Goal: Information Seeking & Learning: Understand process/instructions

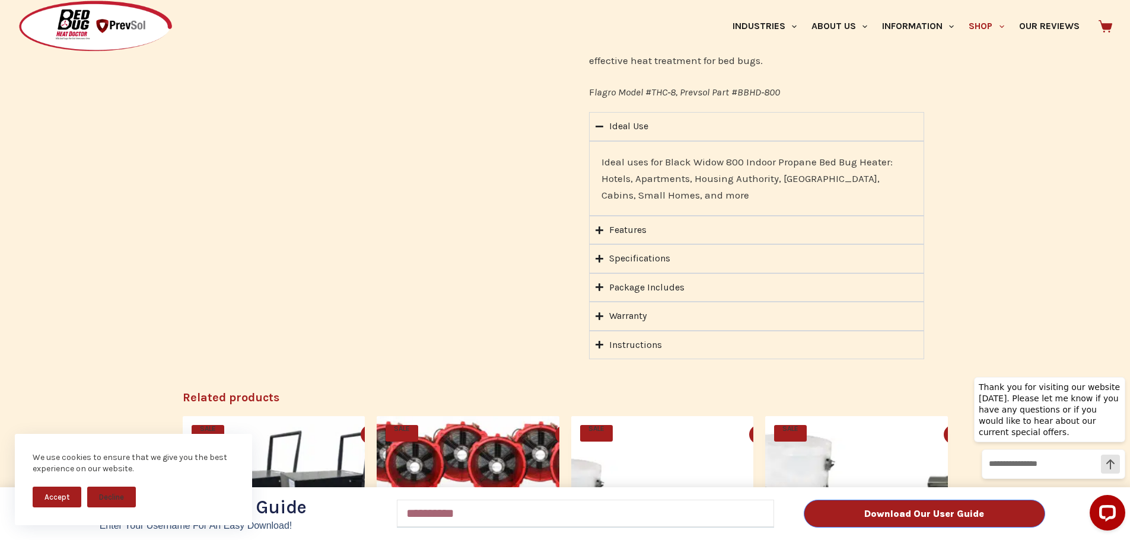
scroll to position [1068, 0]
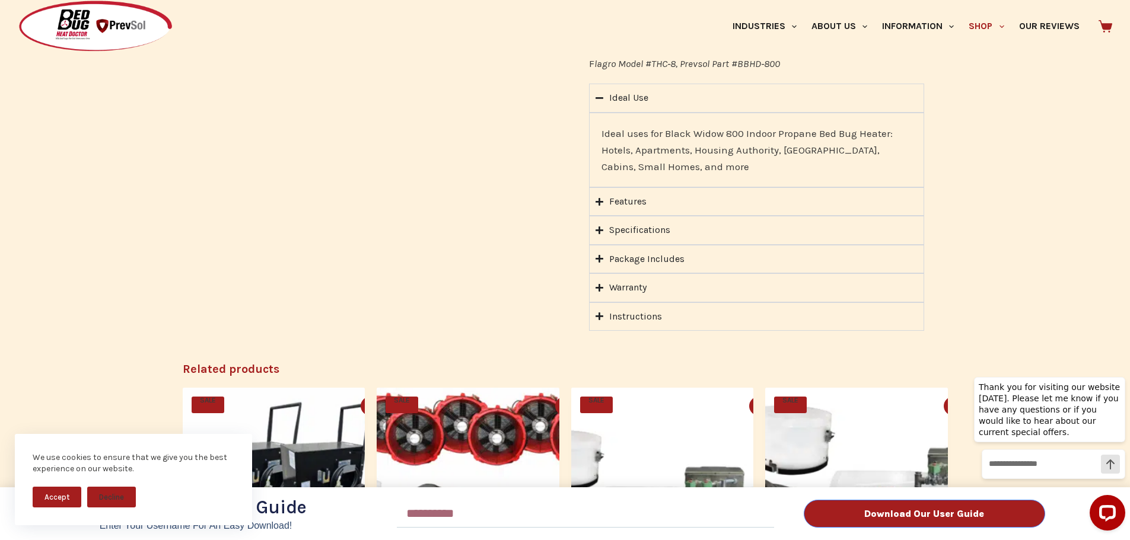
click at [598, 187] on div "Download Our User Guide Enter Your Username for an Easy Download! Email Downloa…" at bounding box center [565, 270] width 1130 height 540
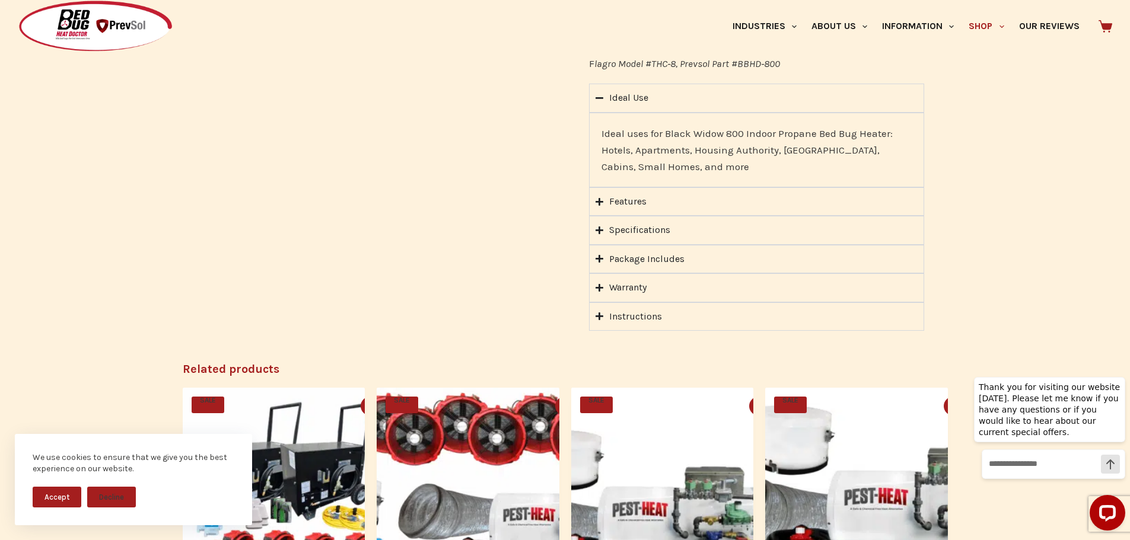
click at [616, 194] on div "Features" at bounding box center [627, 201] width 37 height 15
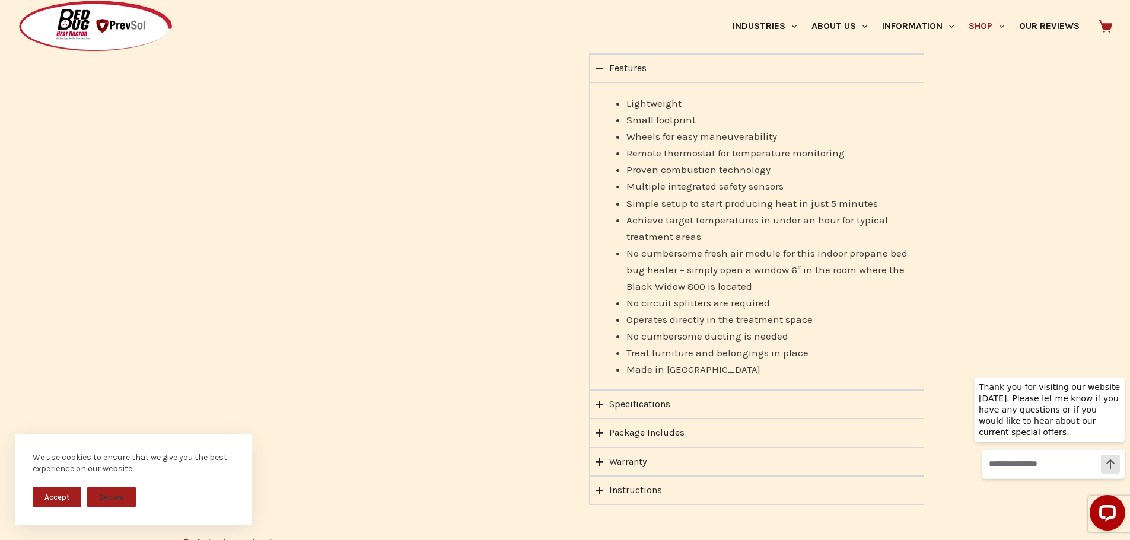
scroll to position [1127, 0]
click at [637, 396] on div "Specifications" at bounding box center [639, 403] width 61 height 15
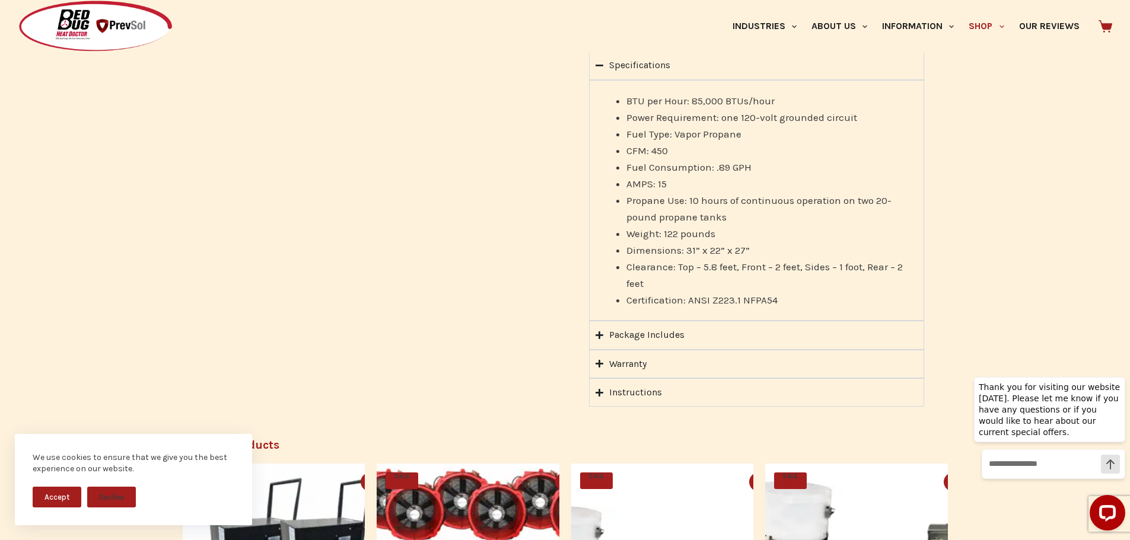
scroll to position [1186, 0]
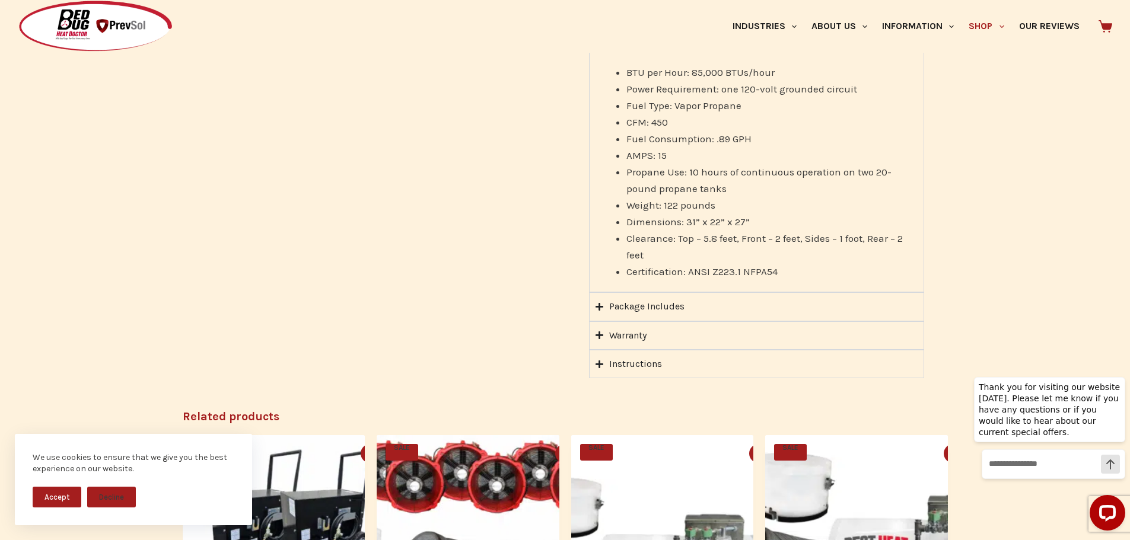
click at [601, 303] on icon "Accordion. Open links with Enter or Space, close with Escape, and navigate with…" at bounding box center [600, 307] width 8 height 9
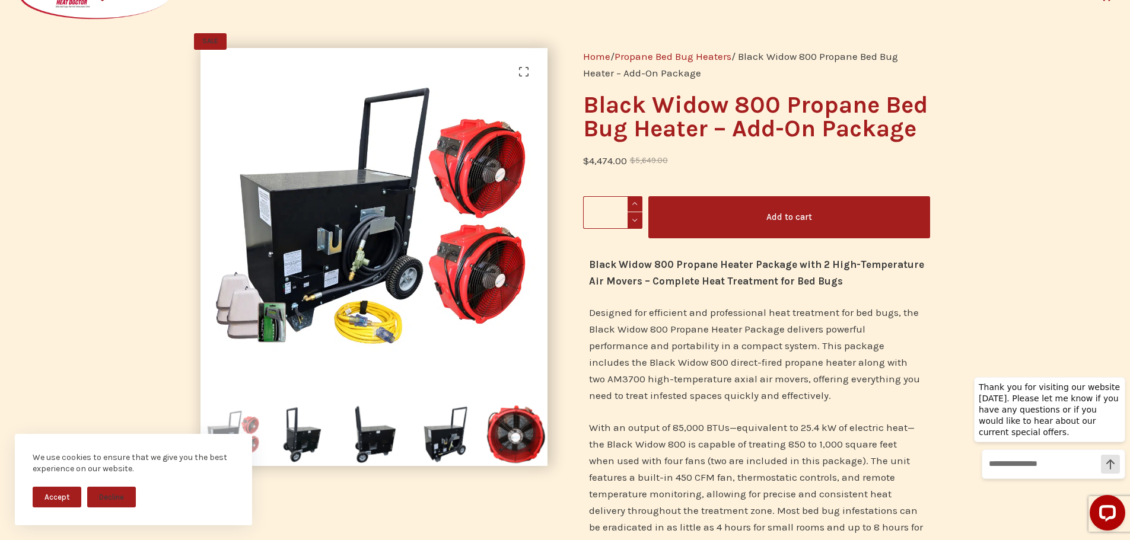
scroll to position [0, 0]
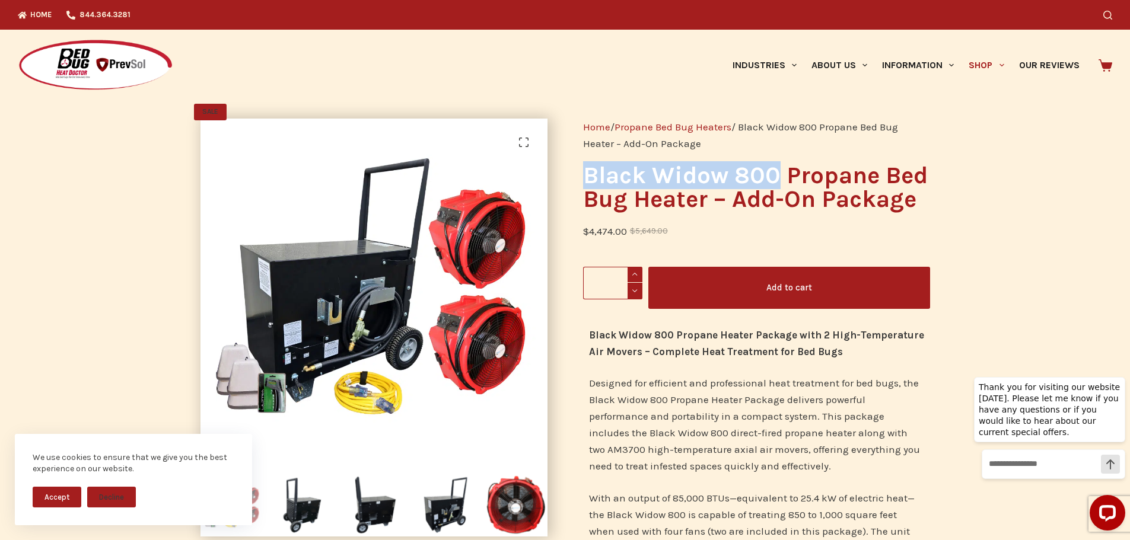
drag, startPoint x: 776, startPoint y: 174, endPoint x: 590, endPoint y: 176, distance: 185.7
click at [590, 176] on h1 "Black Widow 800 Propane Bed Bug Heater – Add-On Package" at bounding box center [756, 187] width 347 height 47
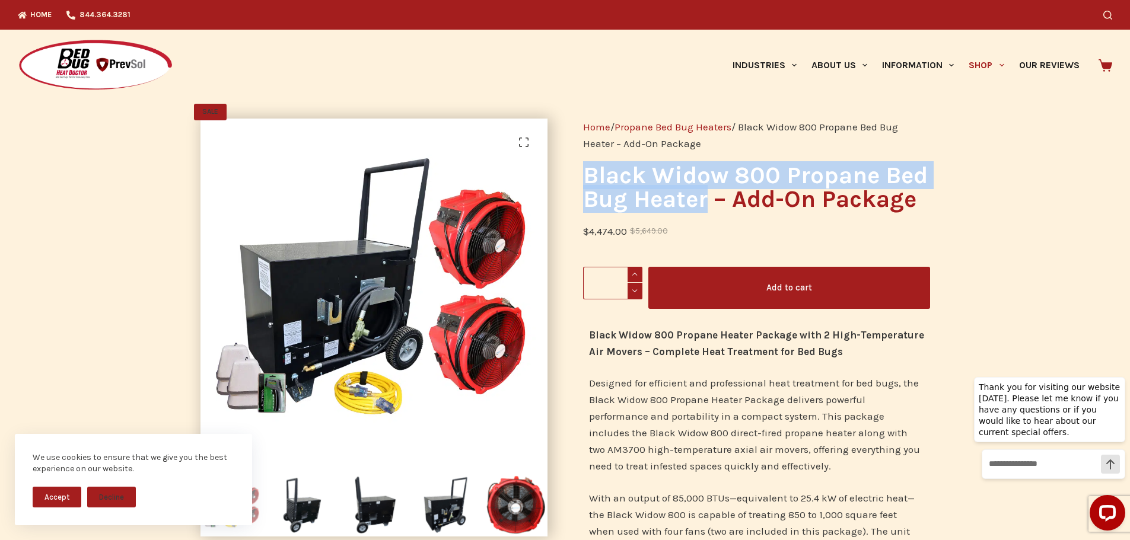
drag, startPoint x: 707, startPoint y: 208, endPoint x: 584, endPoint y: 180, distance: 126.4
click at [584, 180] on h1 "Black Widow 800 Propane Bed Bug Heater – Add-On Package" at bounding box center [756, 187] width 347 height 47
copy h1 "Black Widow 800 Propane Bed Bug Heater"
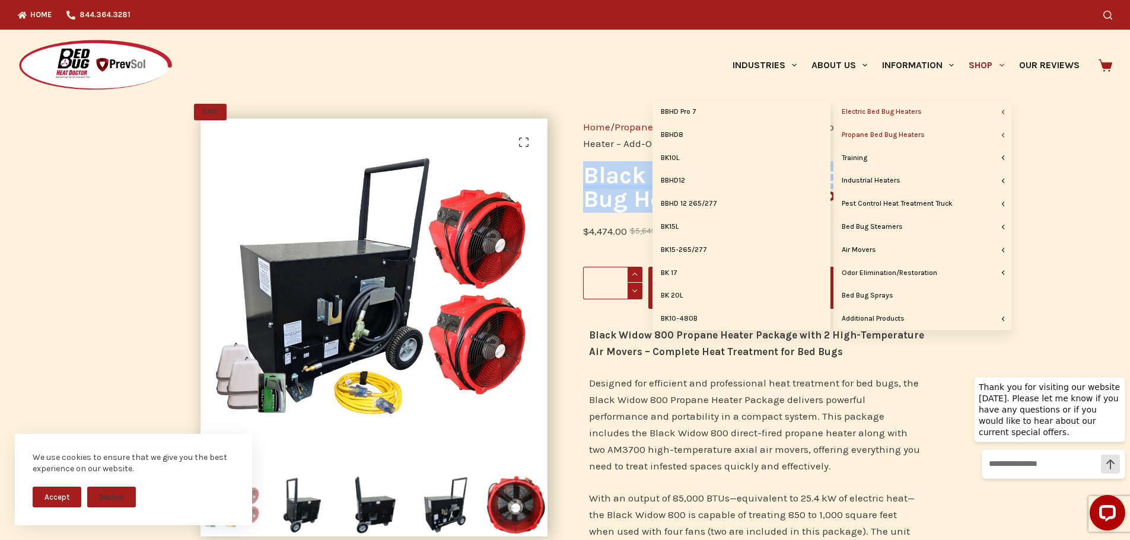
click at [860, 109] on link "Electric Bed Bug Heaters" at bounding box center [923, 112] width 178 height 23
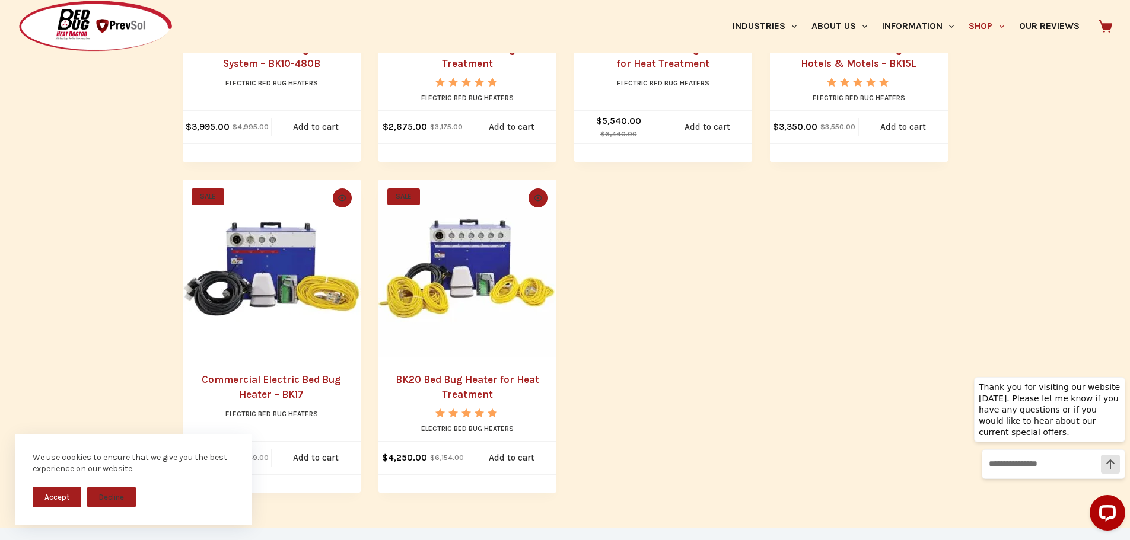
scroll to position [890, 0]
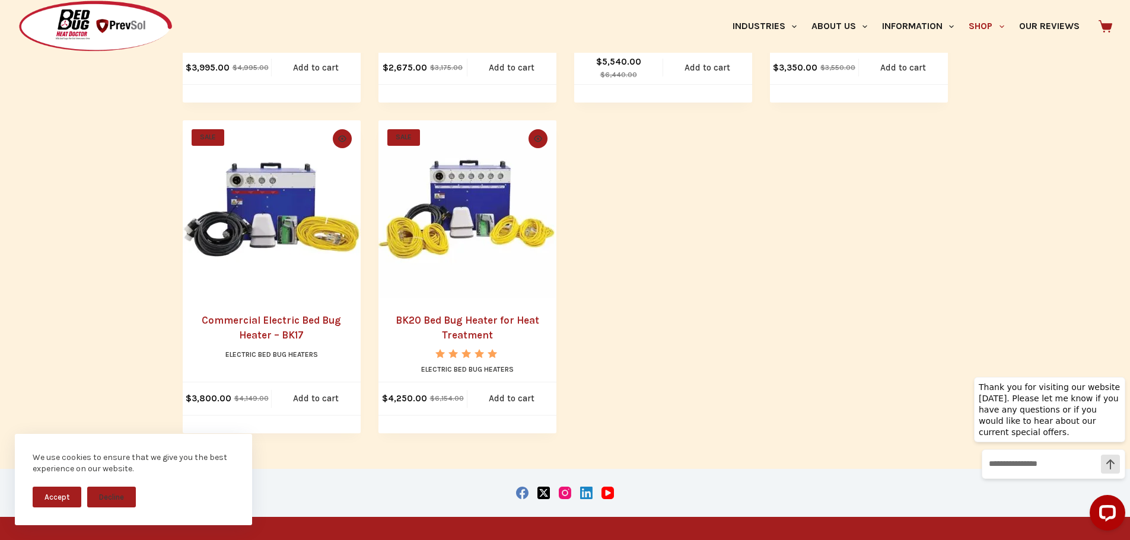
click at [465, 318] on link "BK20 Bed Bug Heater for Heat Treatment" at bounding box center [468, 327] width 144 height 27
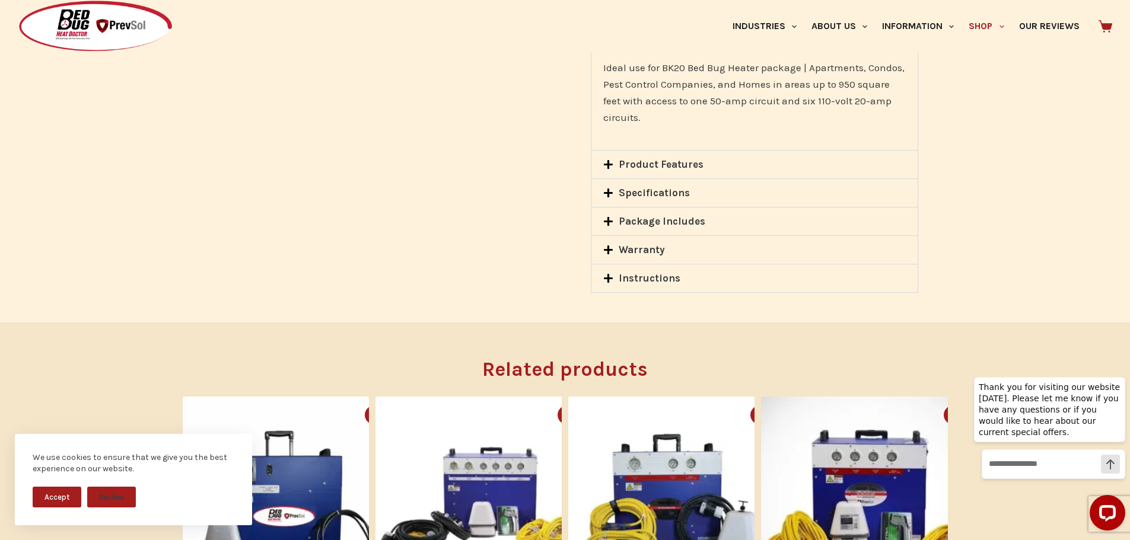
scroll to position [1068, 0]
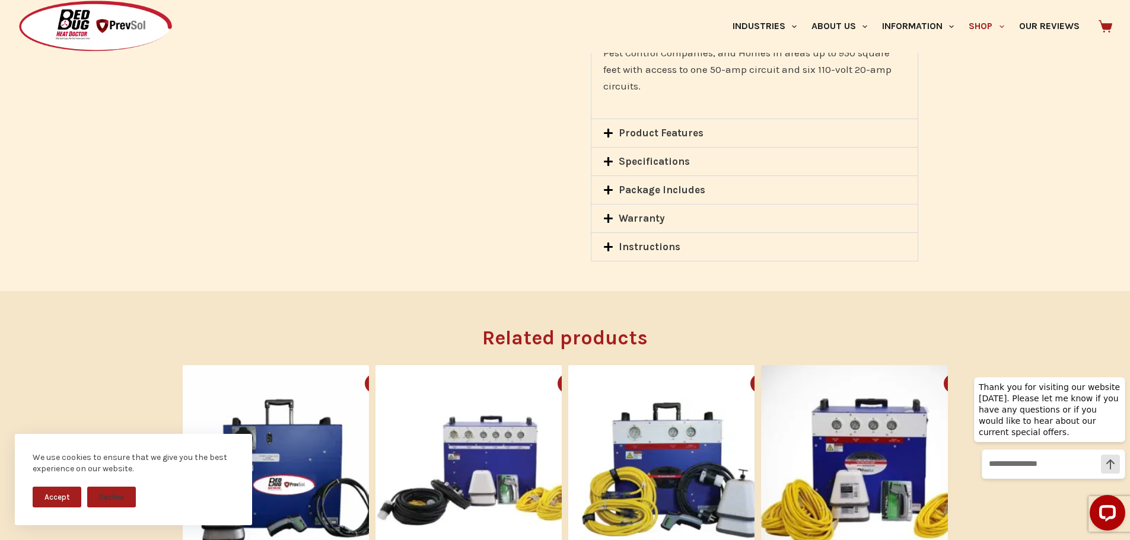
click at [612, 129] on icon at bounding box center [608, 133] width 9 height 9
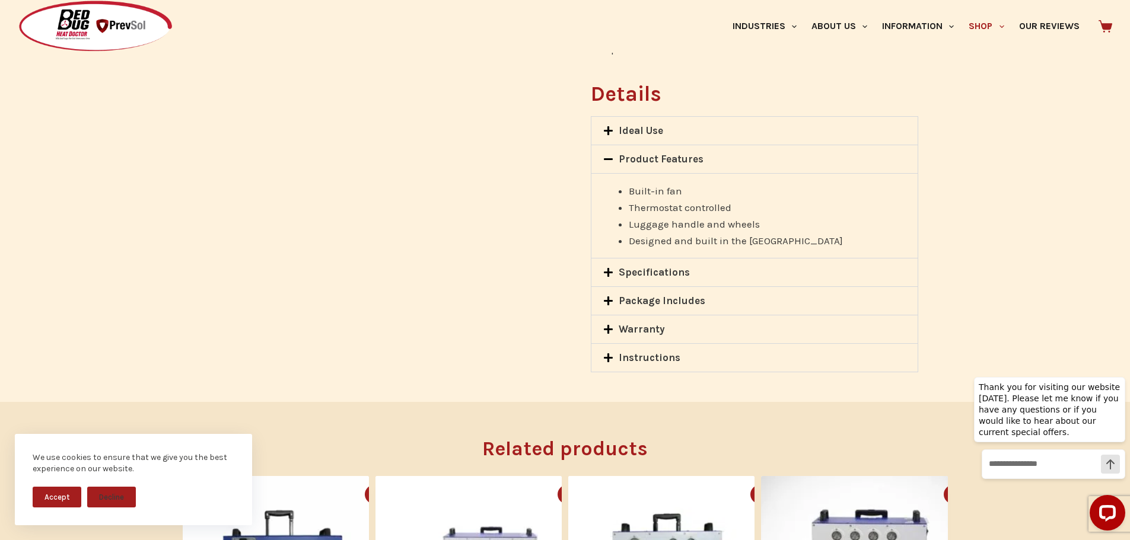
scroll to position [890, 0]
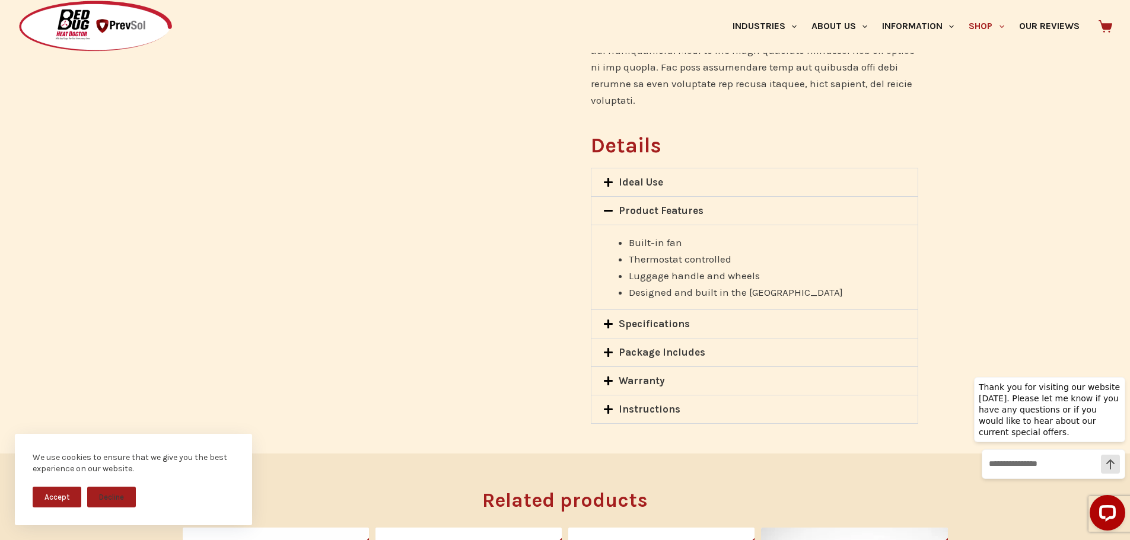
click at [615, 319] on span at bounding box center [610, 325] width 15 height 12
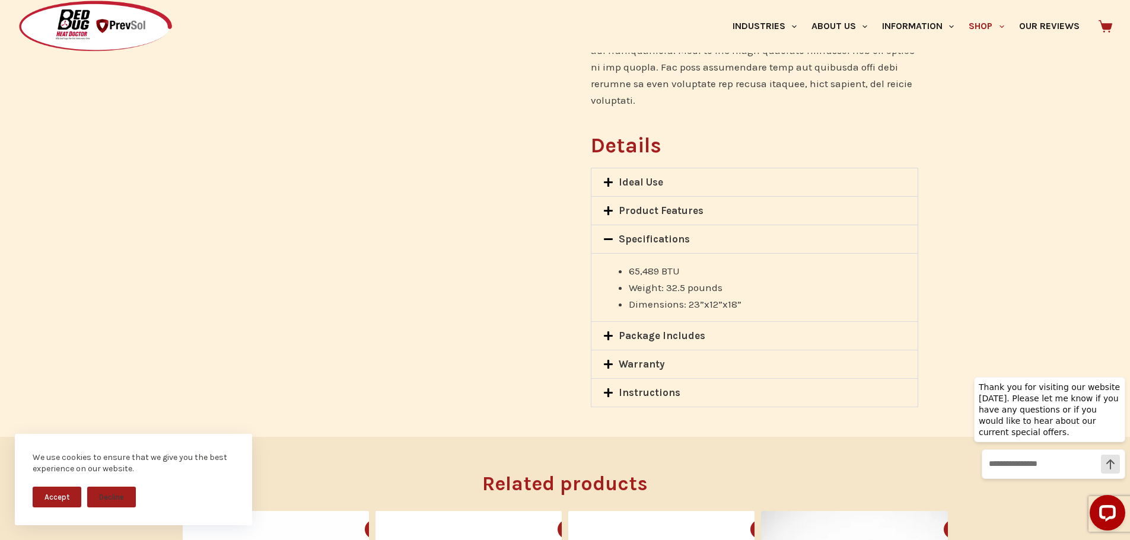
click at [616, 206] on span at bounding box center [610, 212] width 15 height 12
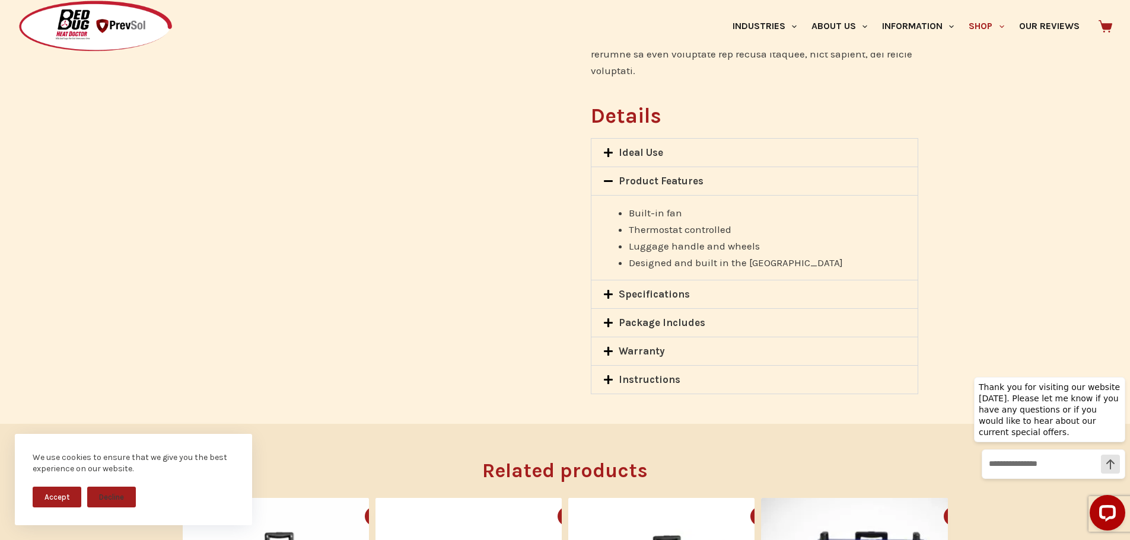
scroll to position [949, 0]
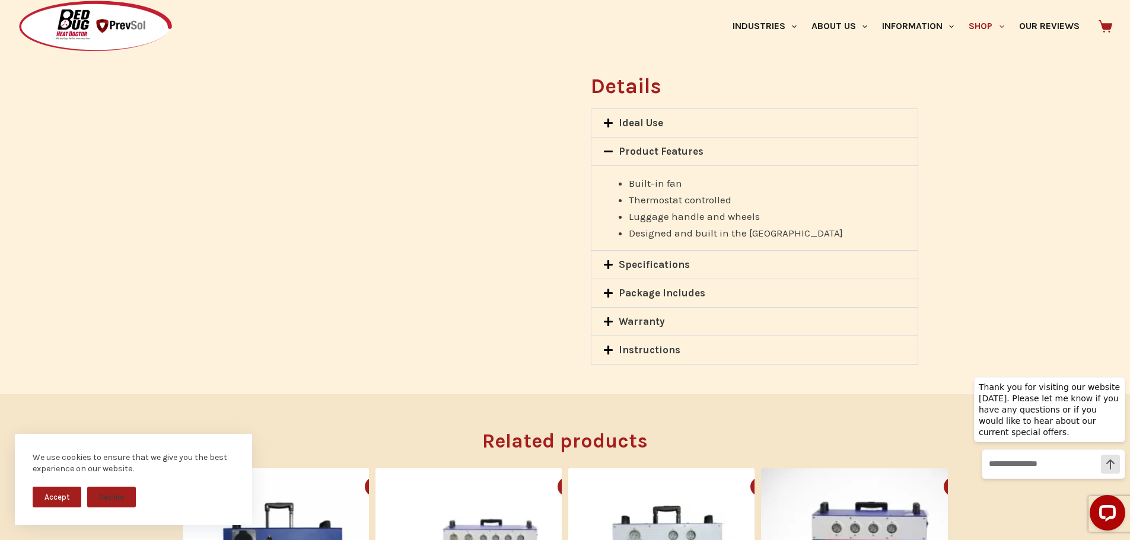
click at [610, 317] on icon at bounding box center [608, 322] width 10 height 10
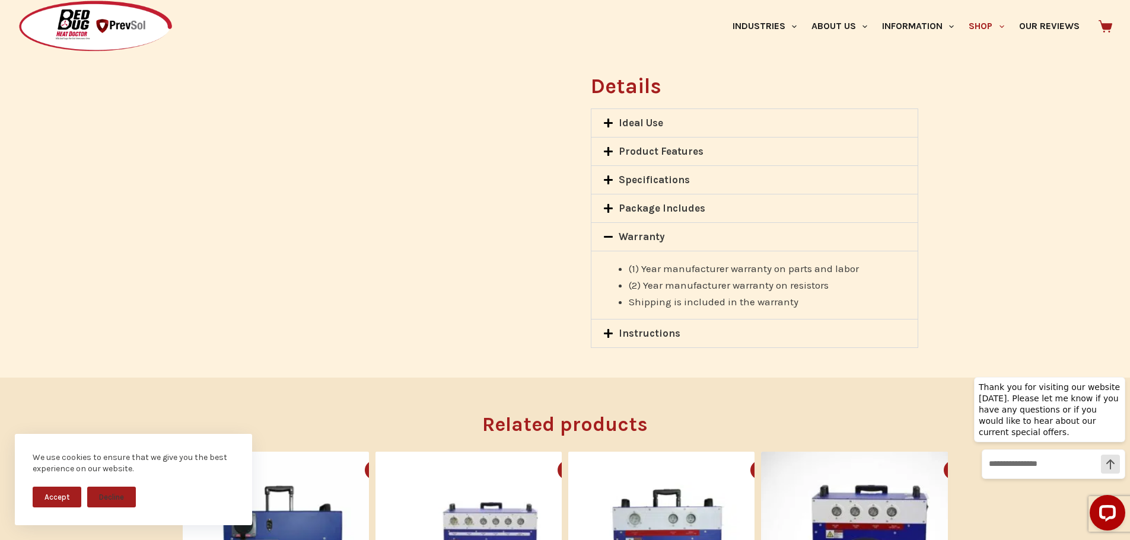
click at [623, 320] on div "Instructions" at bounding box center [754, 334] width 326 height 28
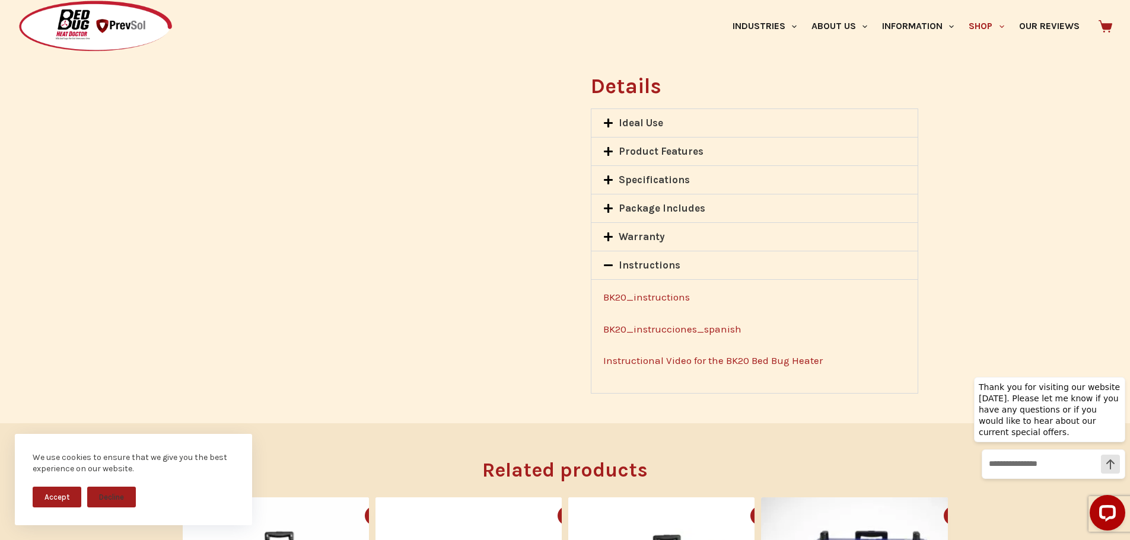
click at [691, 355] on link "Instructional Video for the BK20 Bed Bug Heater" at bounding box center [713, 361] width 220 height 12
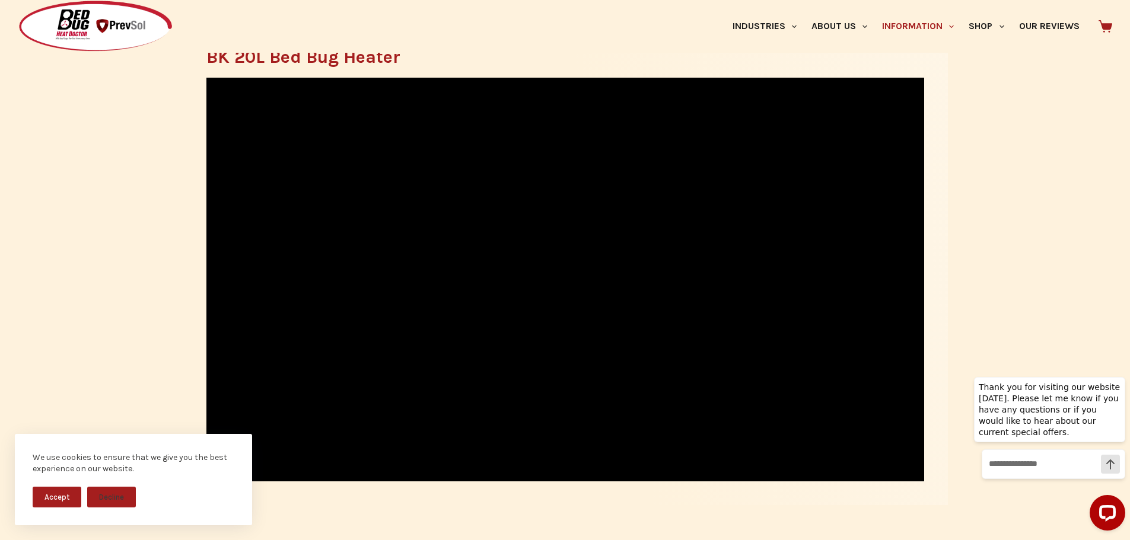
scroll to position [1424, 0]
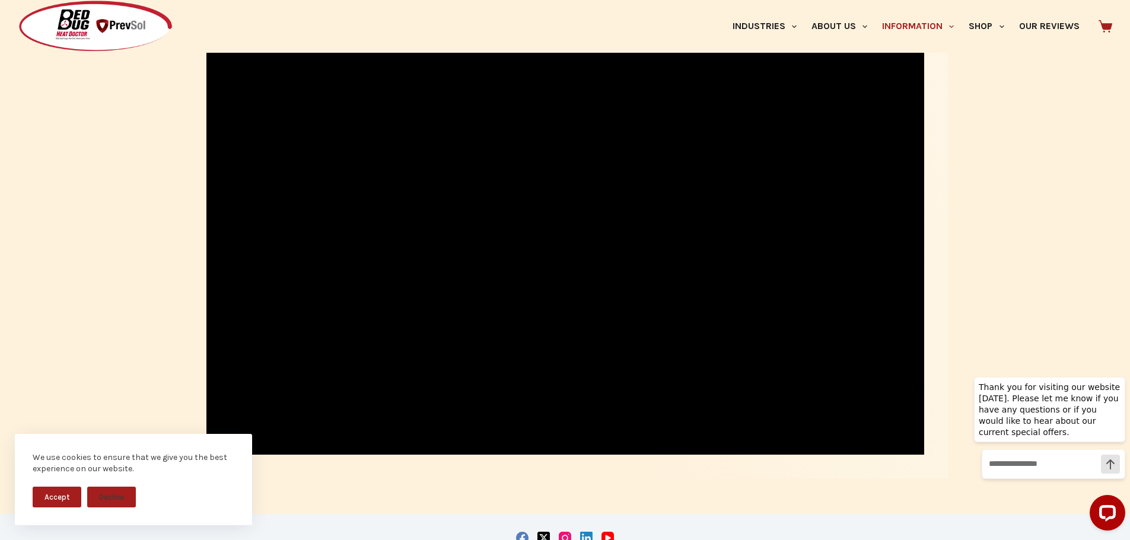
click at [52, 496] on button "Accept" at bounding box center [57, 497] width 49 height 21
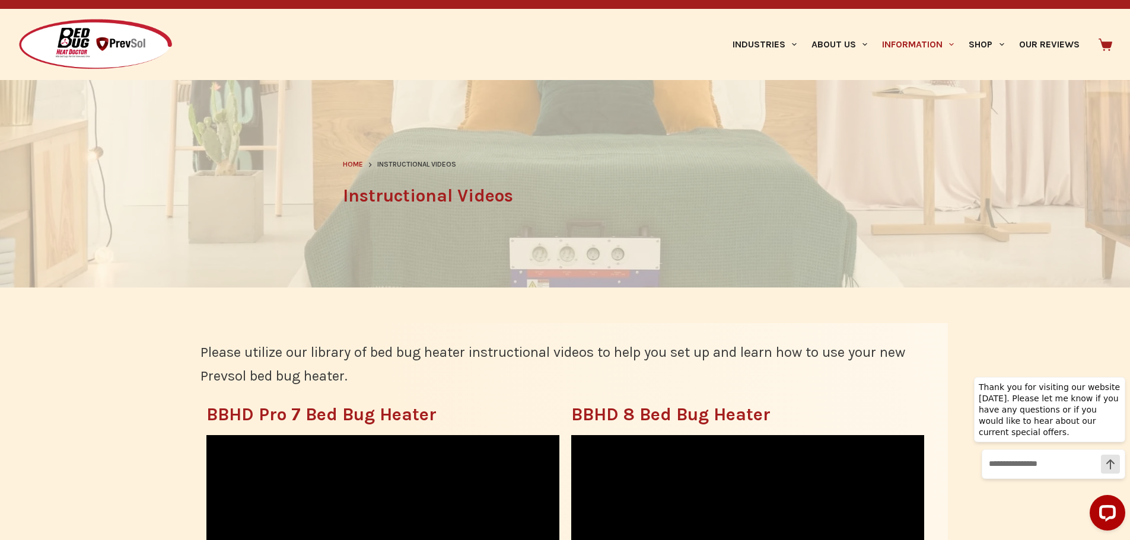
scroll to position [0, 0]
